Goal: Navigation & Orientation: Find specific page/section

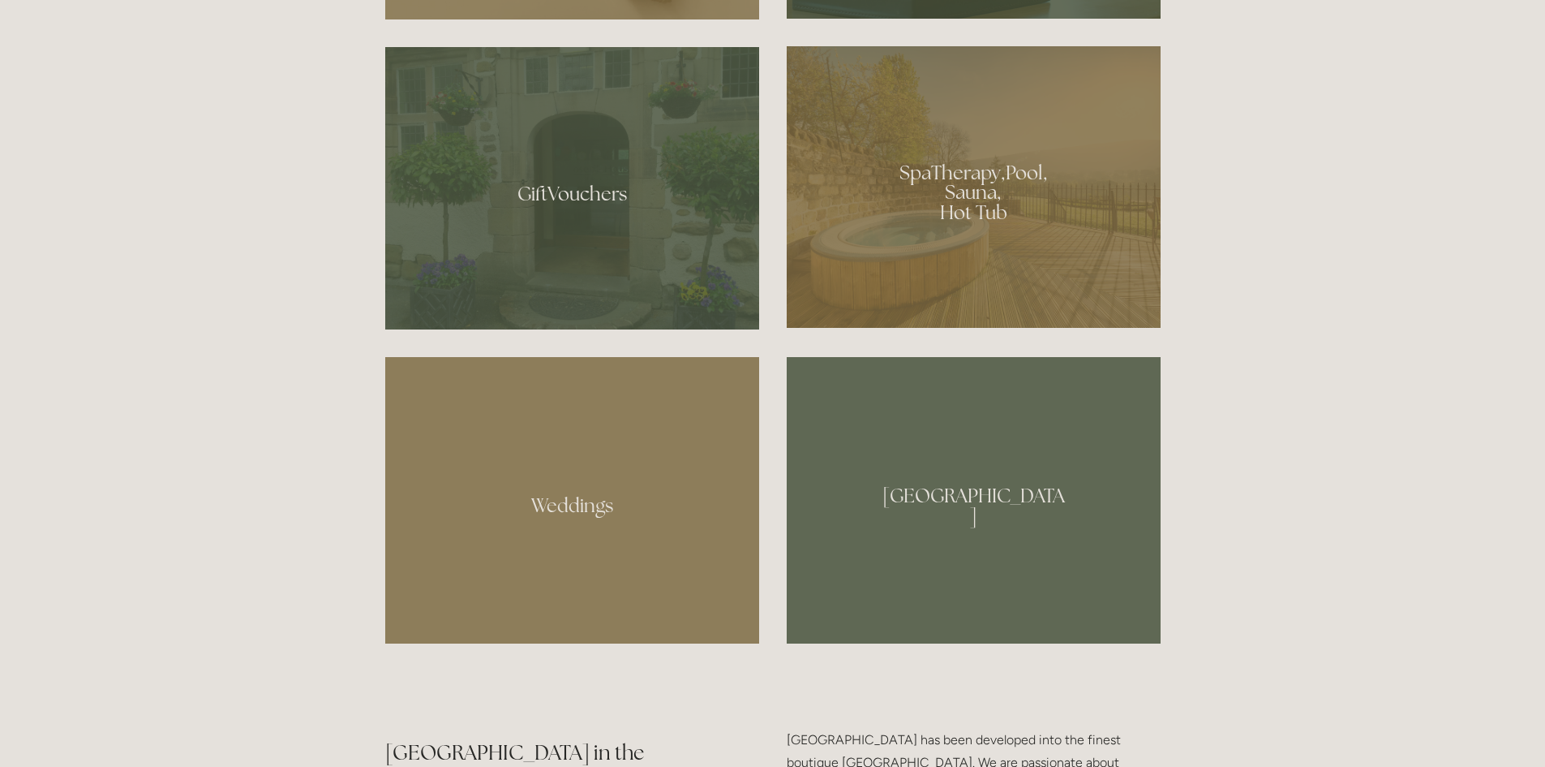
scroll to position [730, 0]
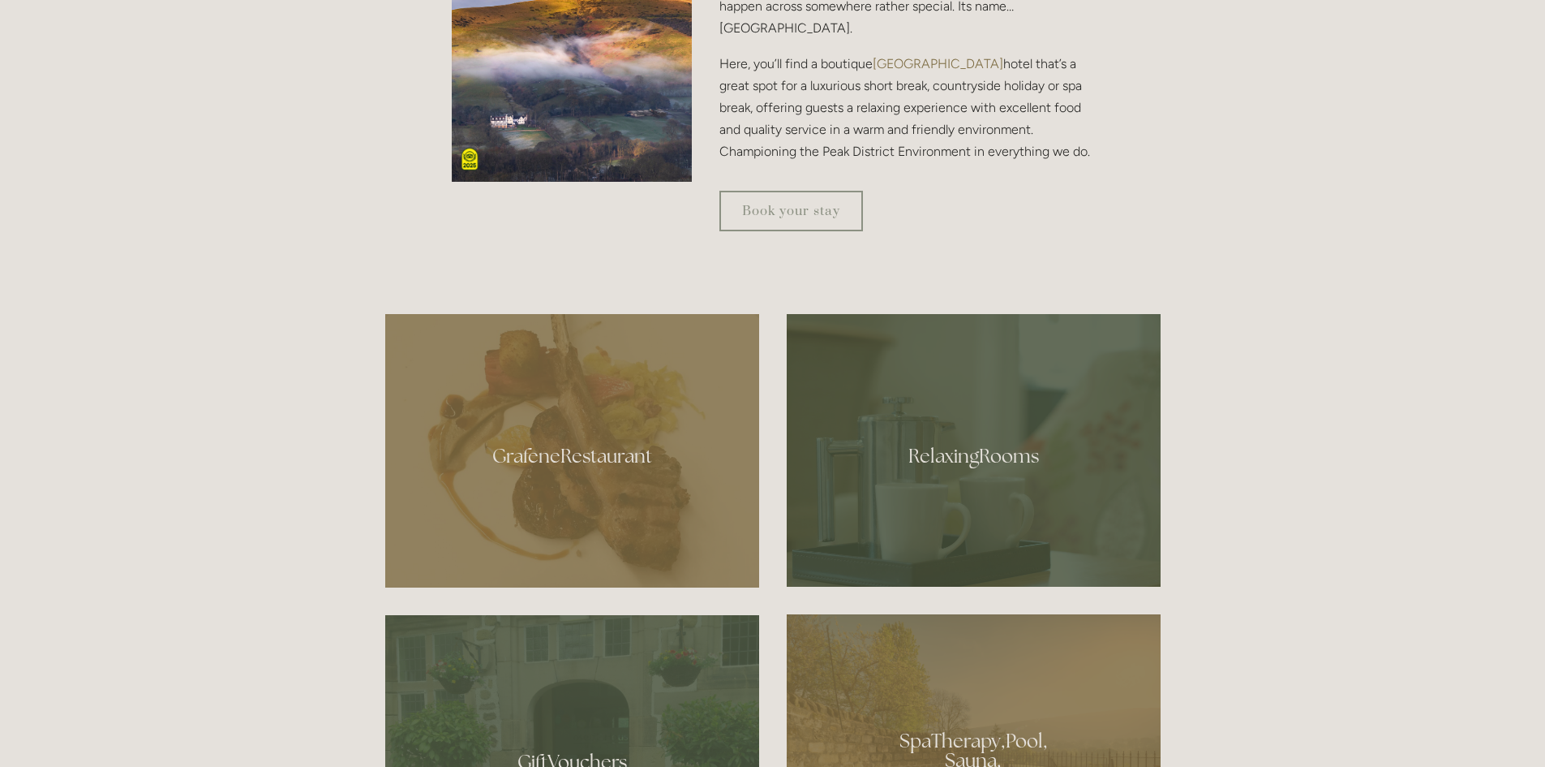
click at [561, 509] on div at bounding box center [572, 450] width 374 height 273
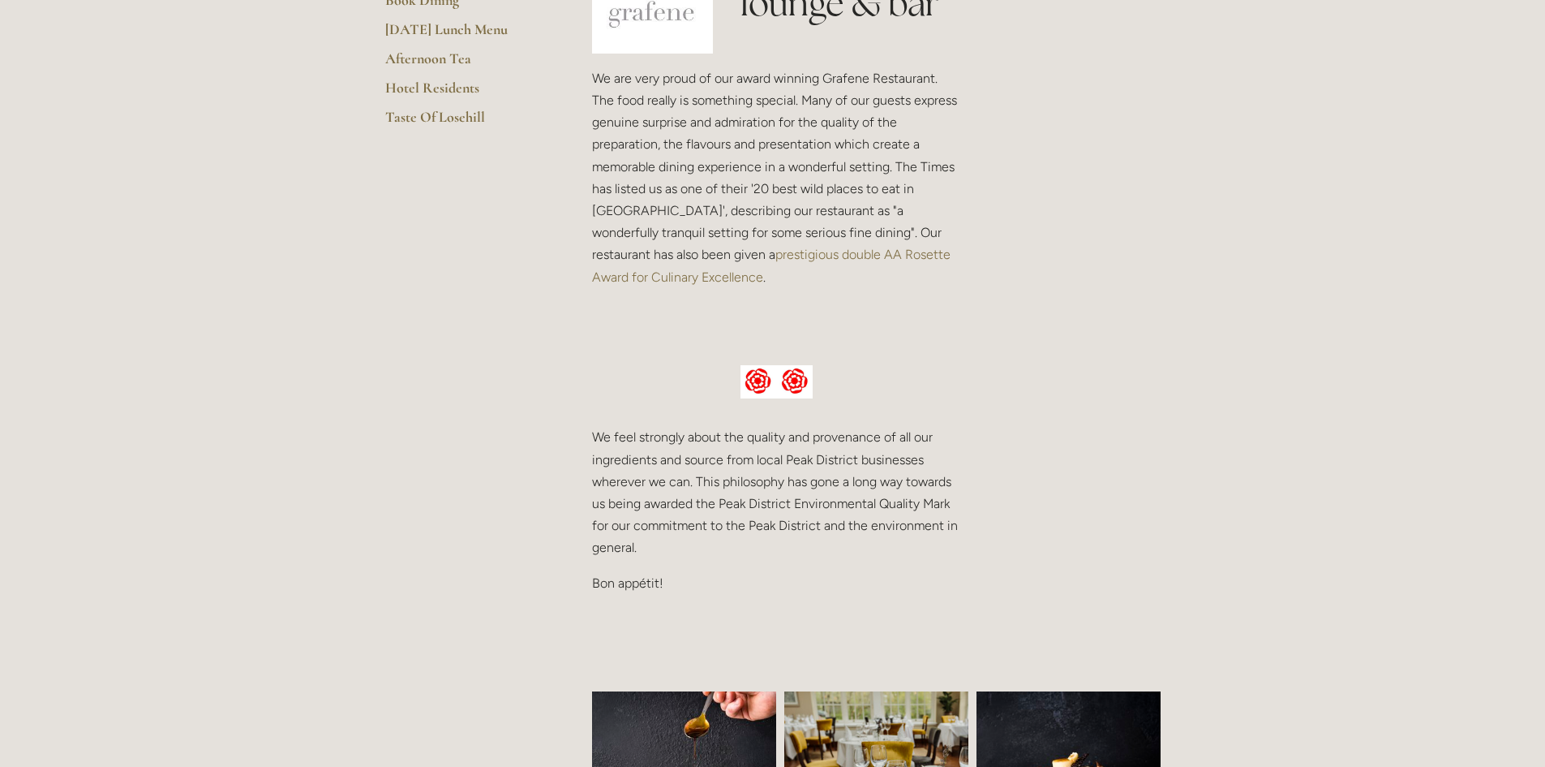
scroll to position [324, 0]
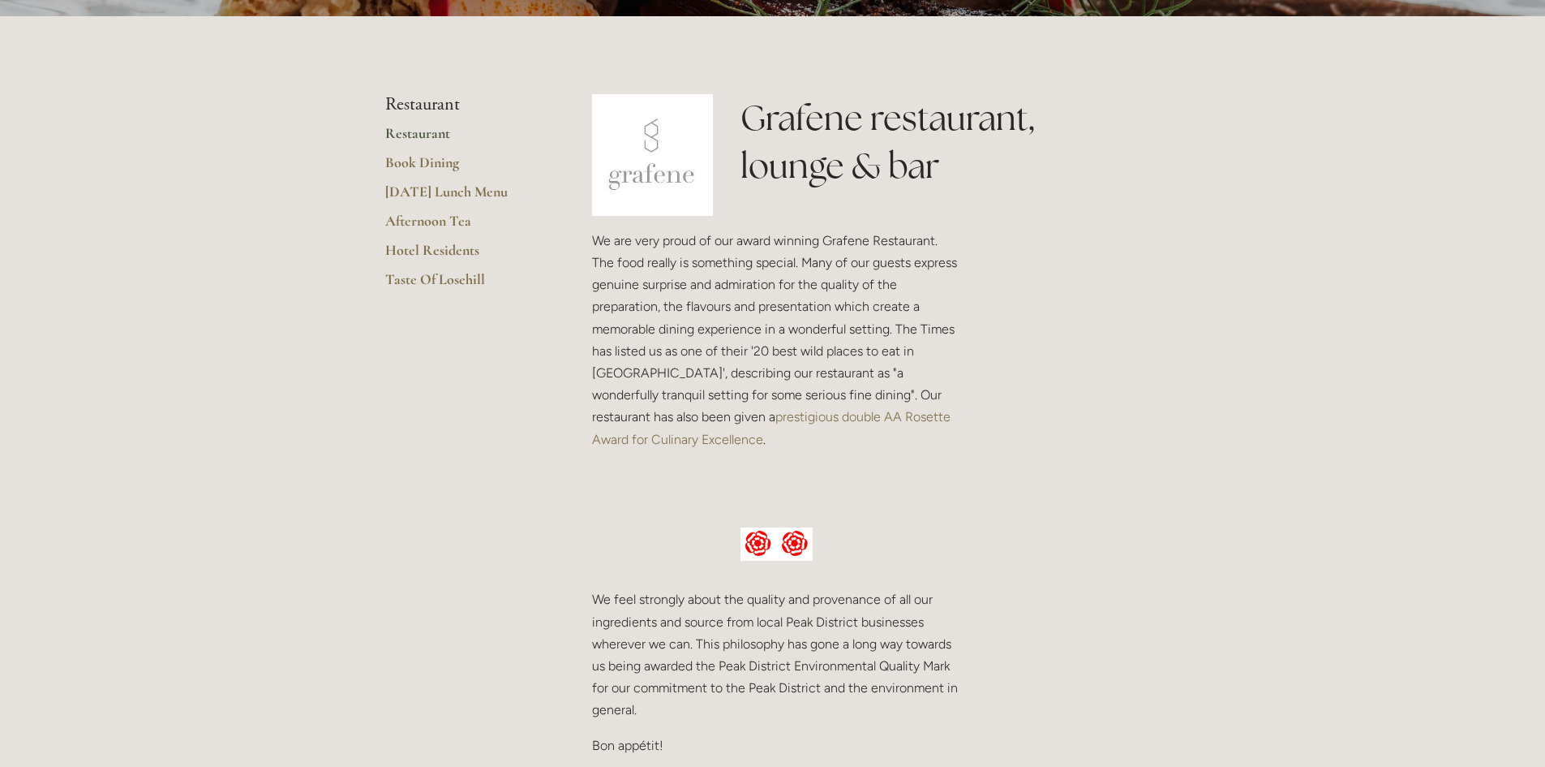
click at [436, 137] on link "Restaurant" at bounding box center [462, 138] width 155 height 29
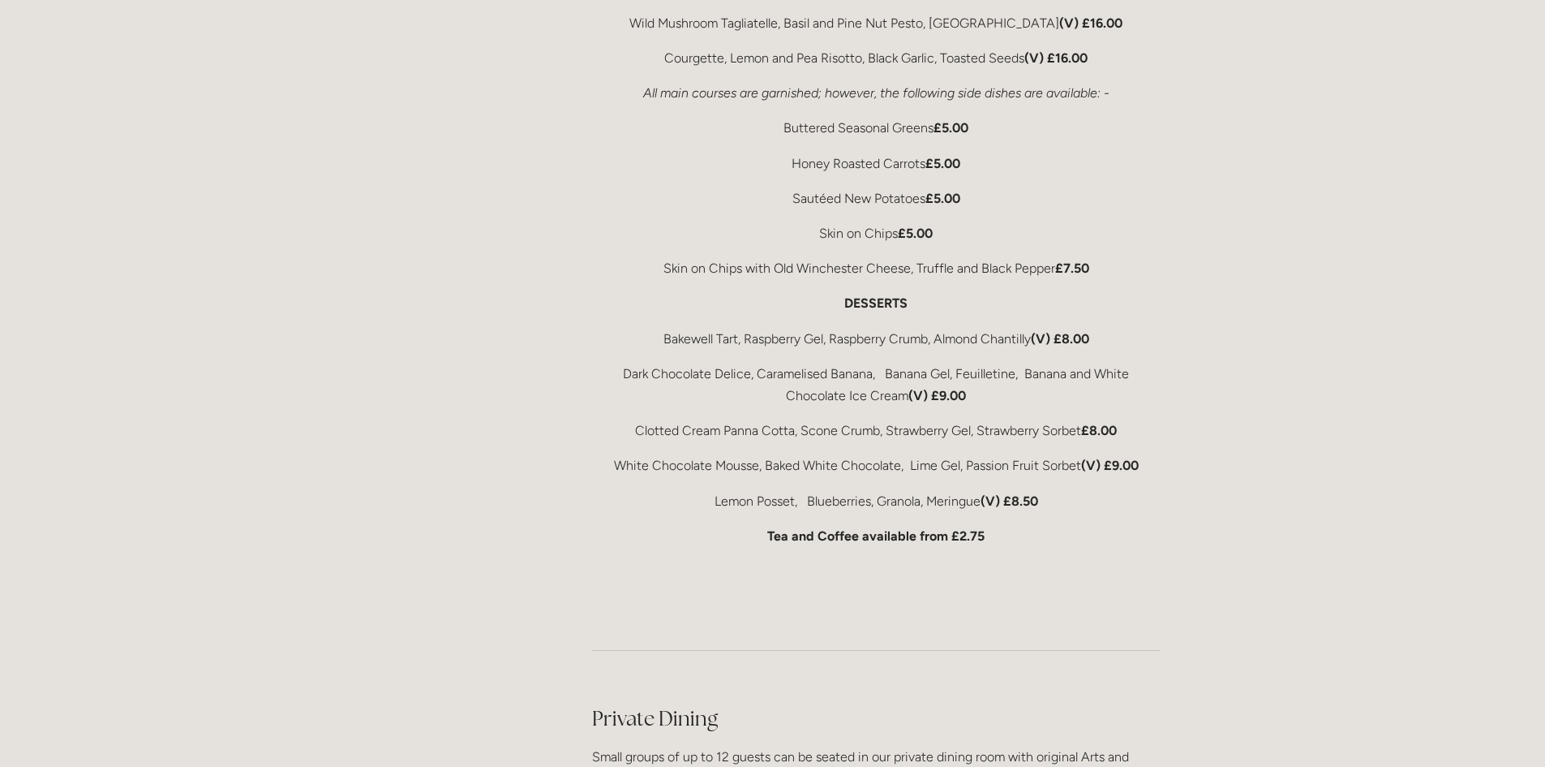
scroll to position [3245, 0]
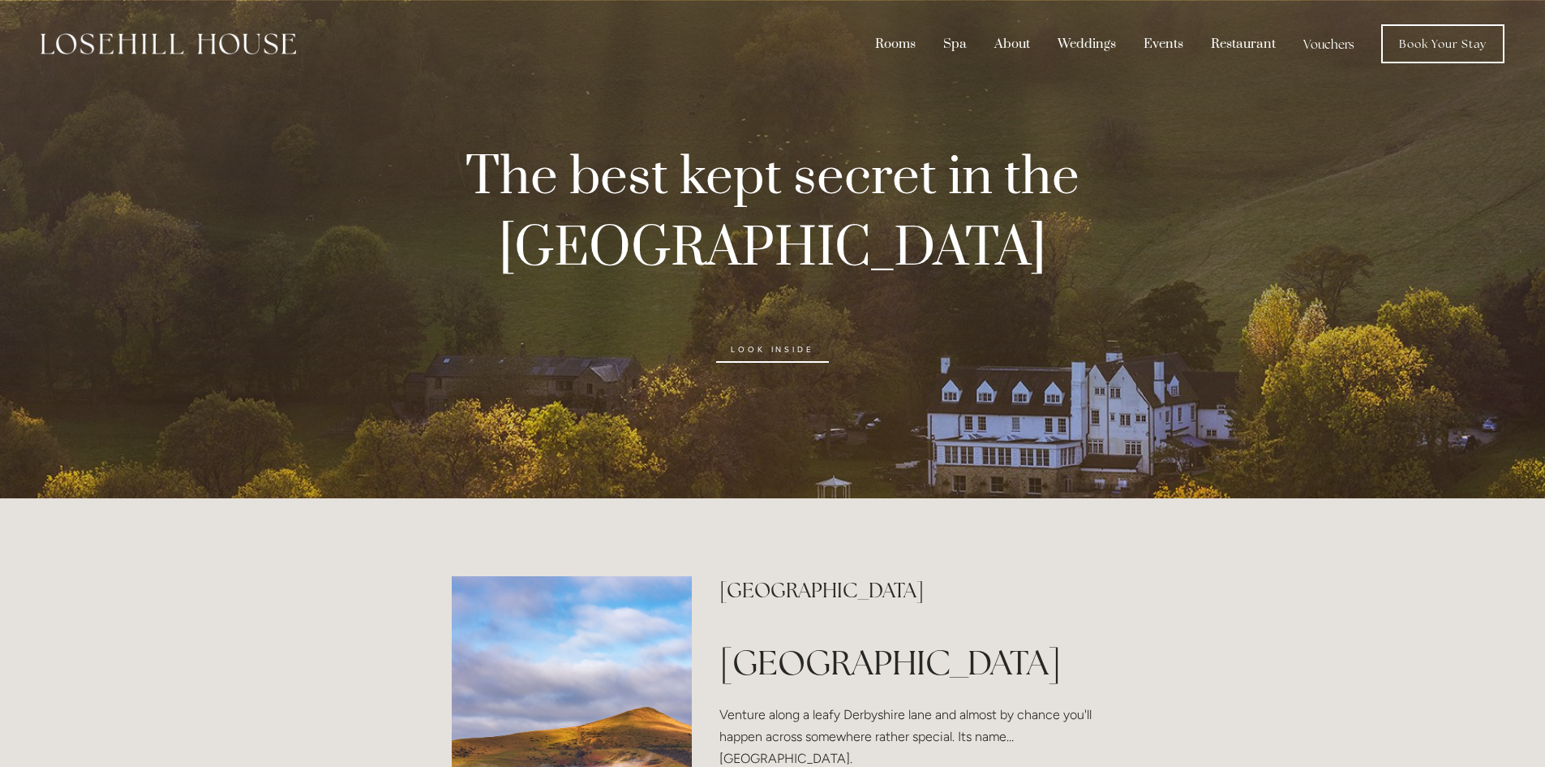
scroll to position [730, 0]
